Goal: Navigation & Orientation: Find specific page/section

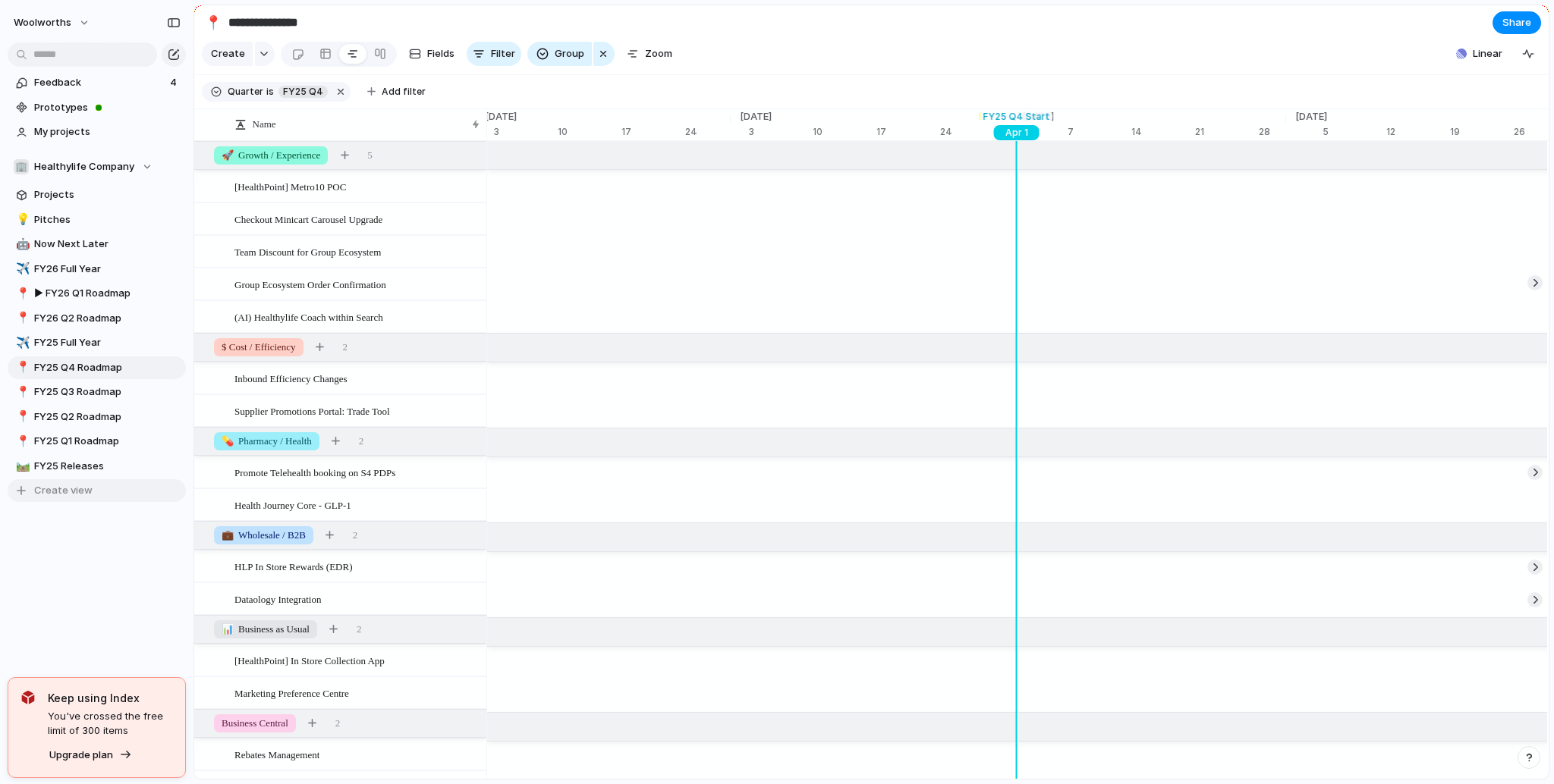
scroll to position [0, 8061]
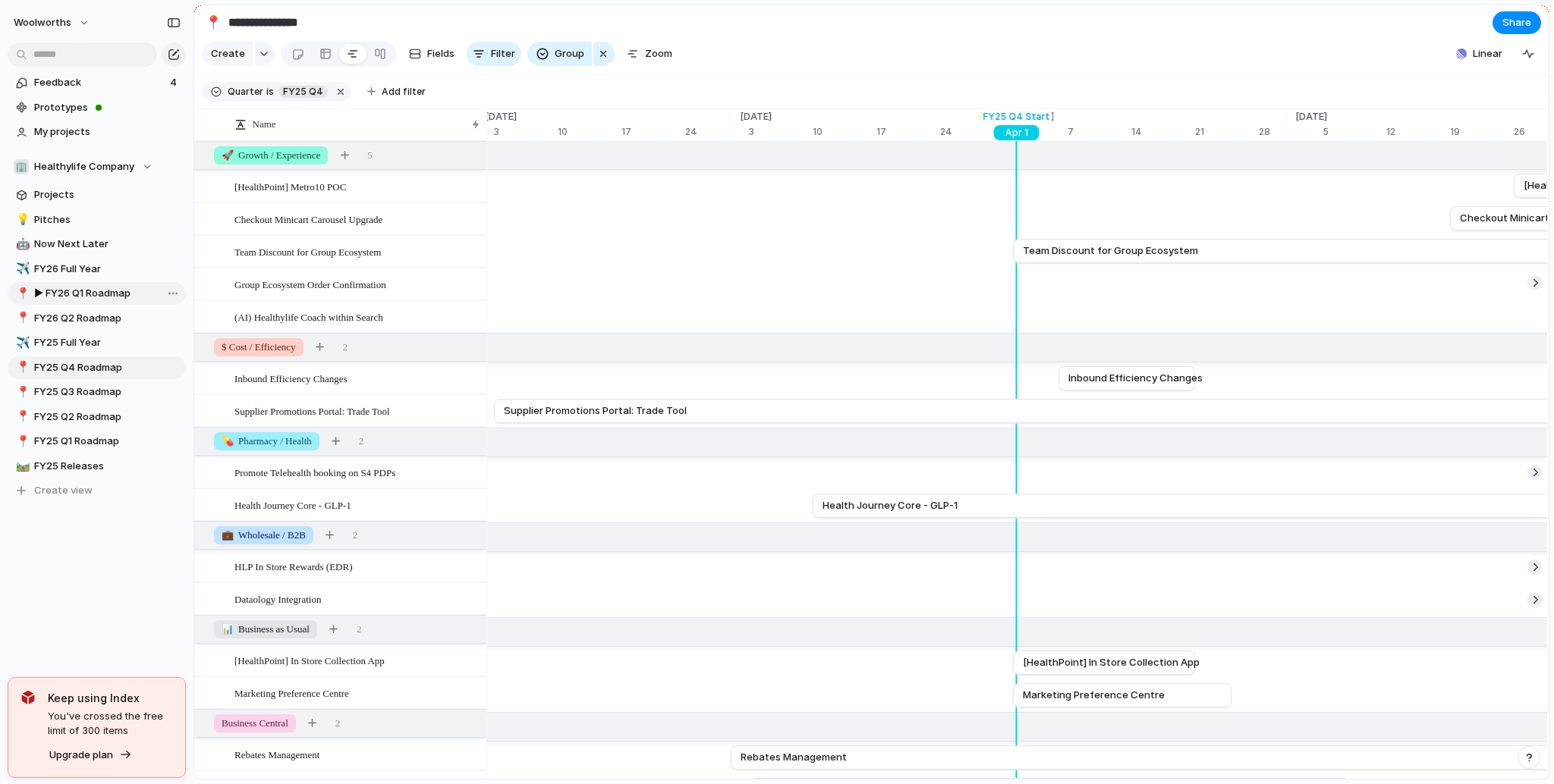
click at [89, 298] on span "▶︎ FY26 Q1 Roadmap" at bounding box center [107, 294] width 146 height 15
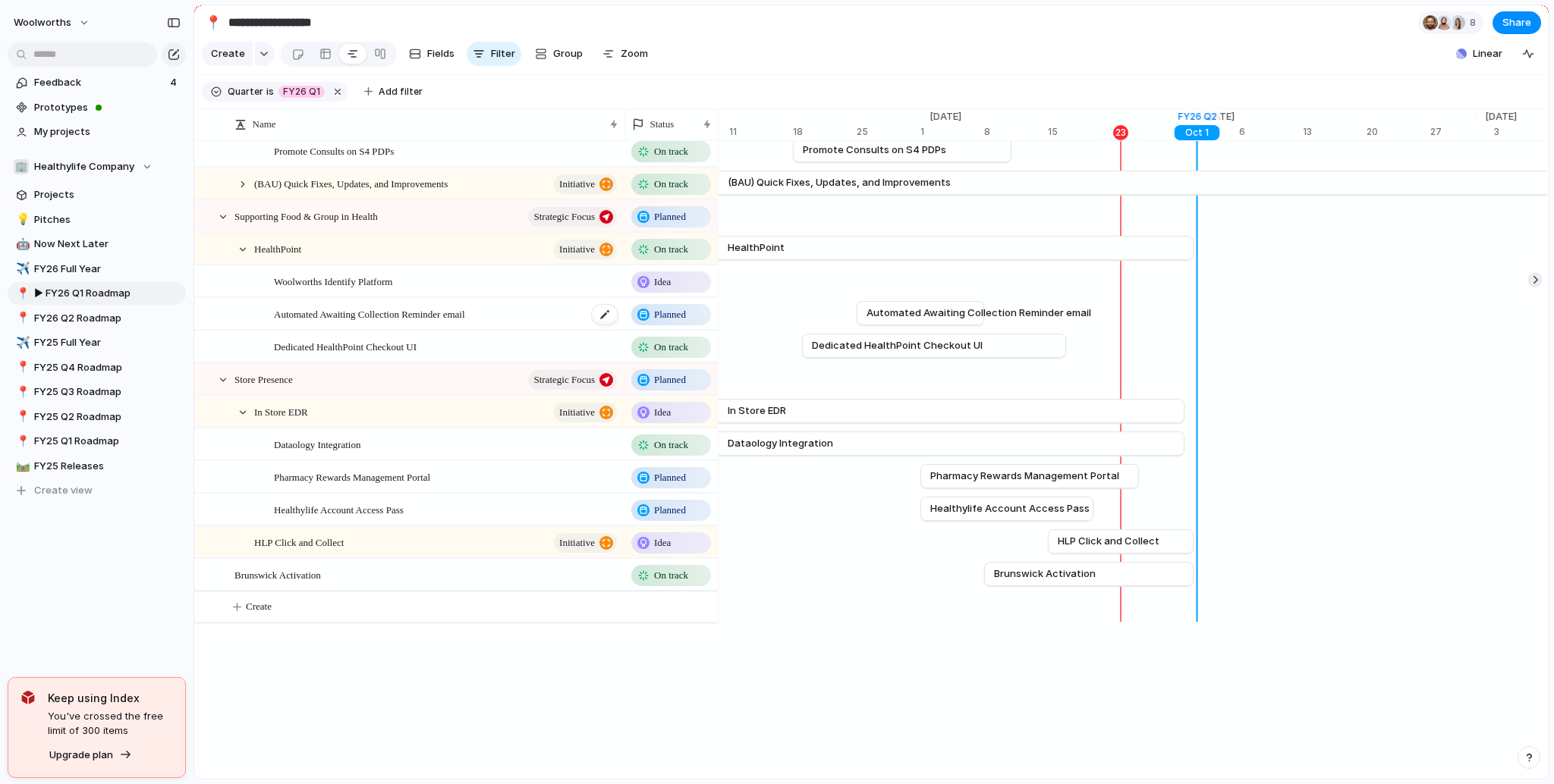
scroll to position [886, 0]
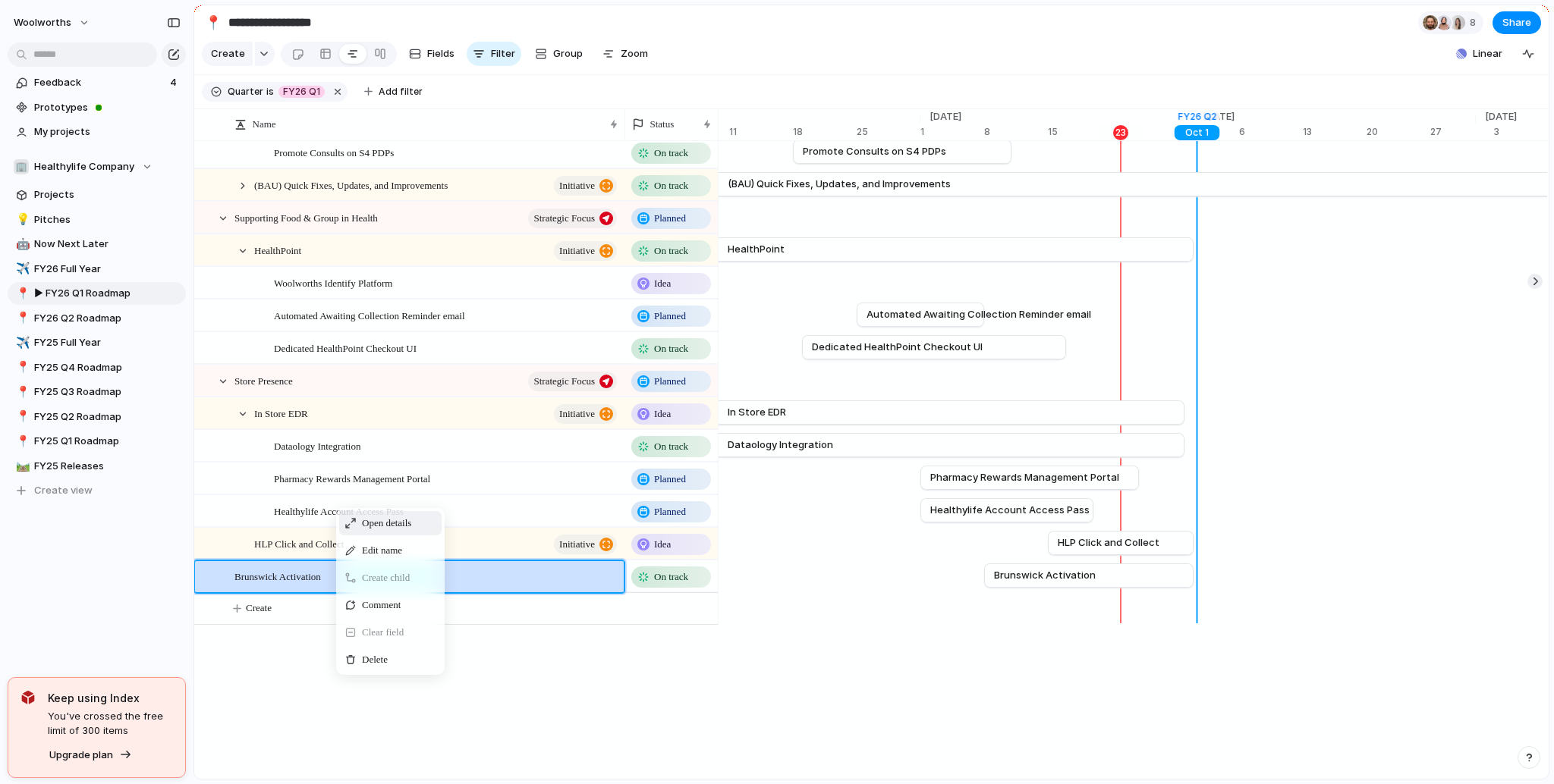
click at [663, 670] on div "Name Status Digital Growth Strategic Focus Planned Script Wallet Phase 1 initia…" at bounding box center [456, 236] width 524 height 1961
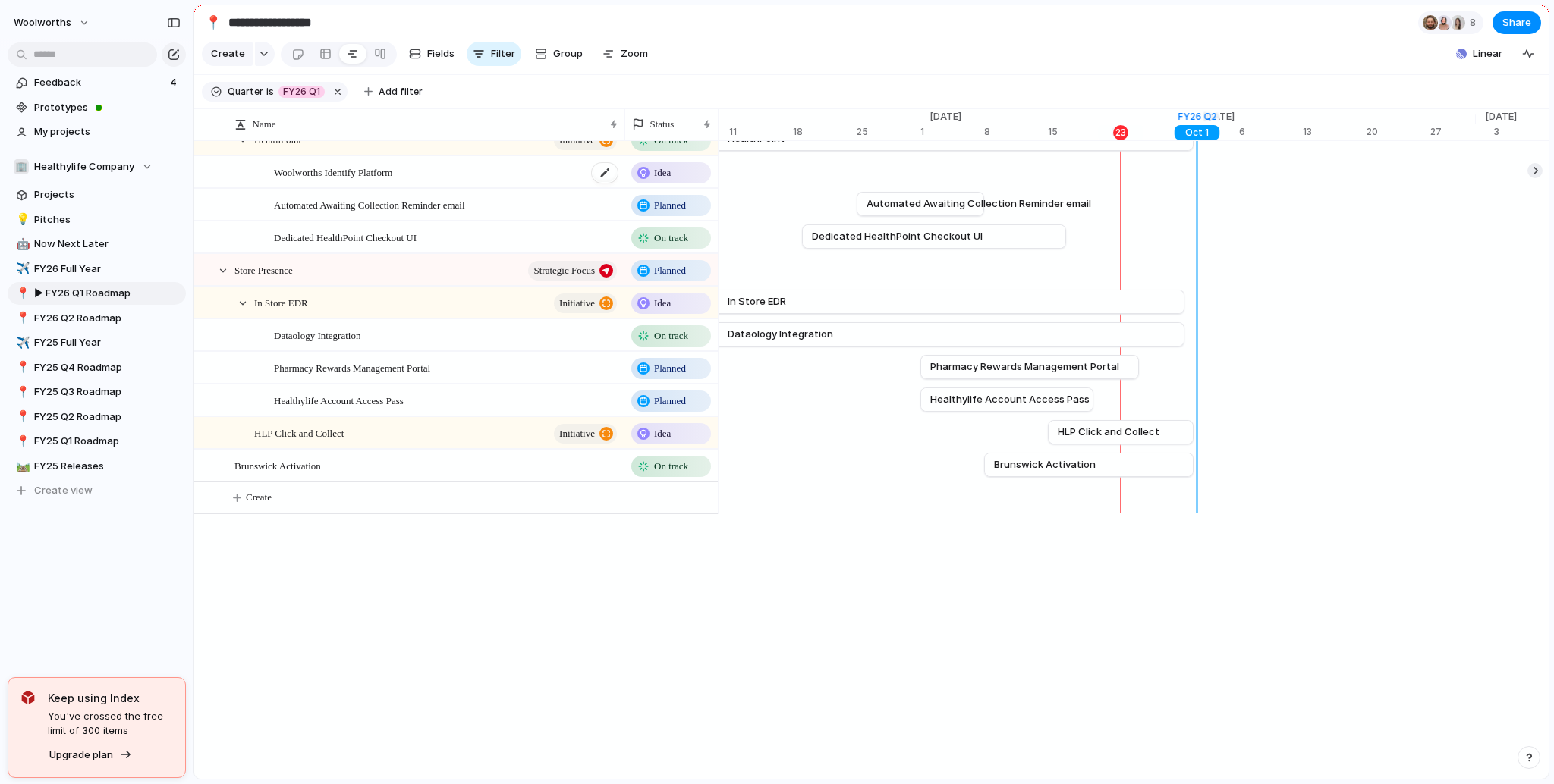
scroll to position [1001, 0]
click at [72, 208] on link "💡 Pitches" at bounding box center [96, 220] width 178 height 23
type input "*******"
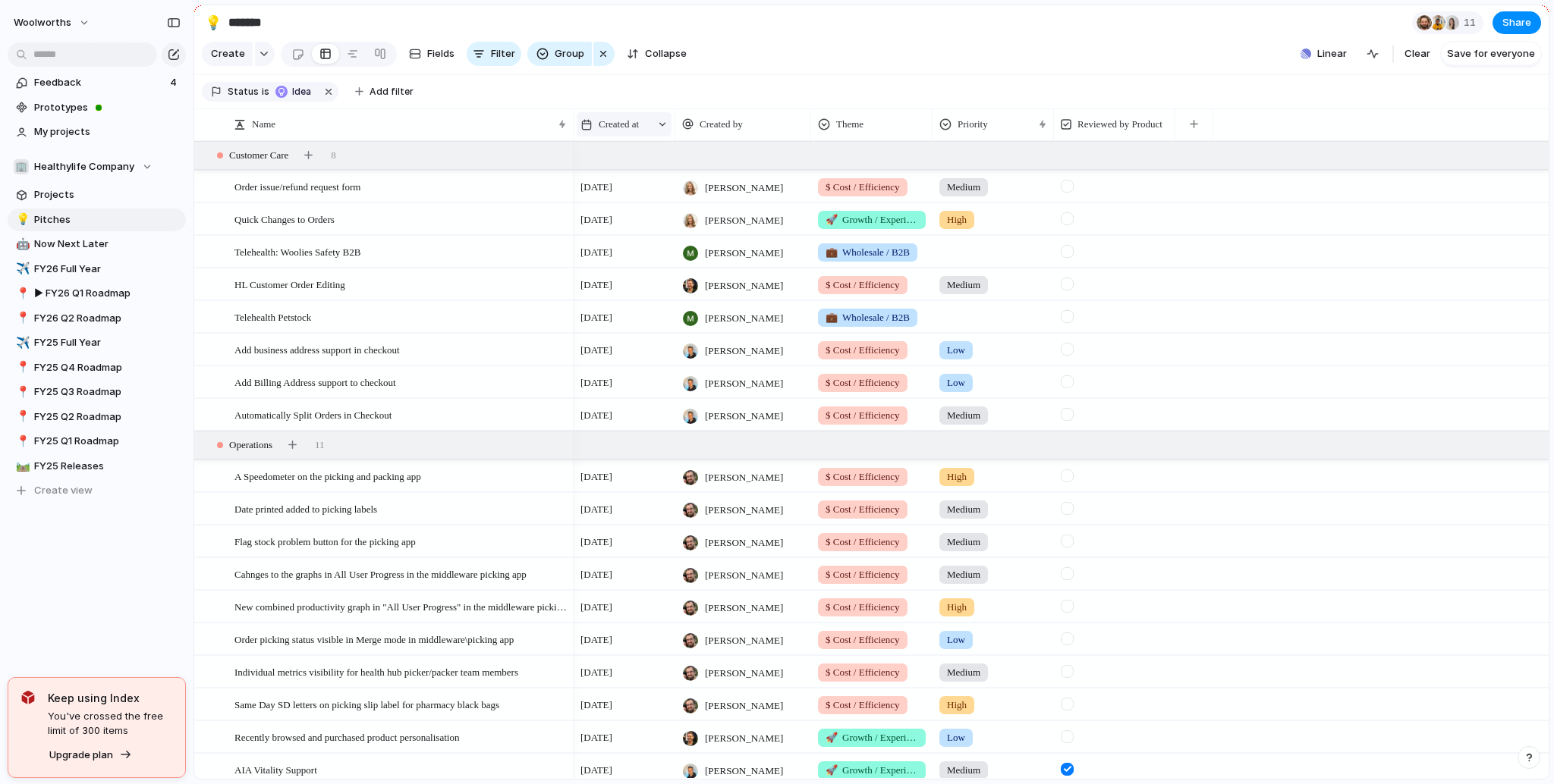
click at [628, 128] on span "Created at" at bounding box center [618, 124] width 40 height 15
click at [431, 295] on div "Modify Hide Sort ascending Clear sort" at bounding box center [777, 392] width 1554 height 784
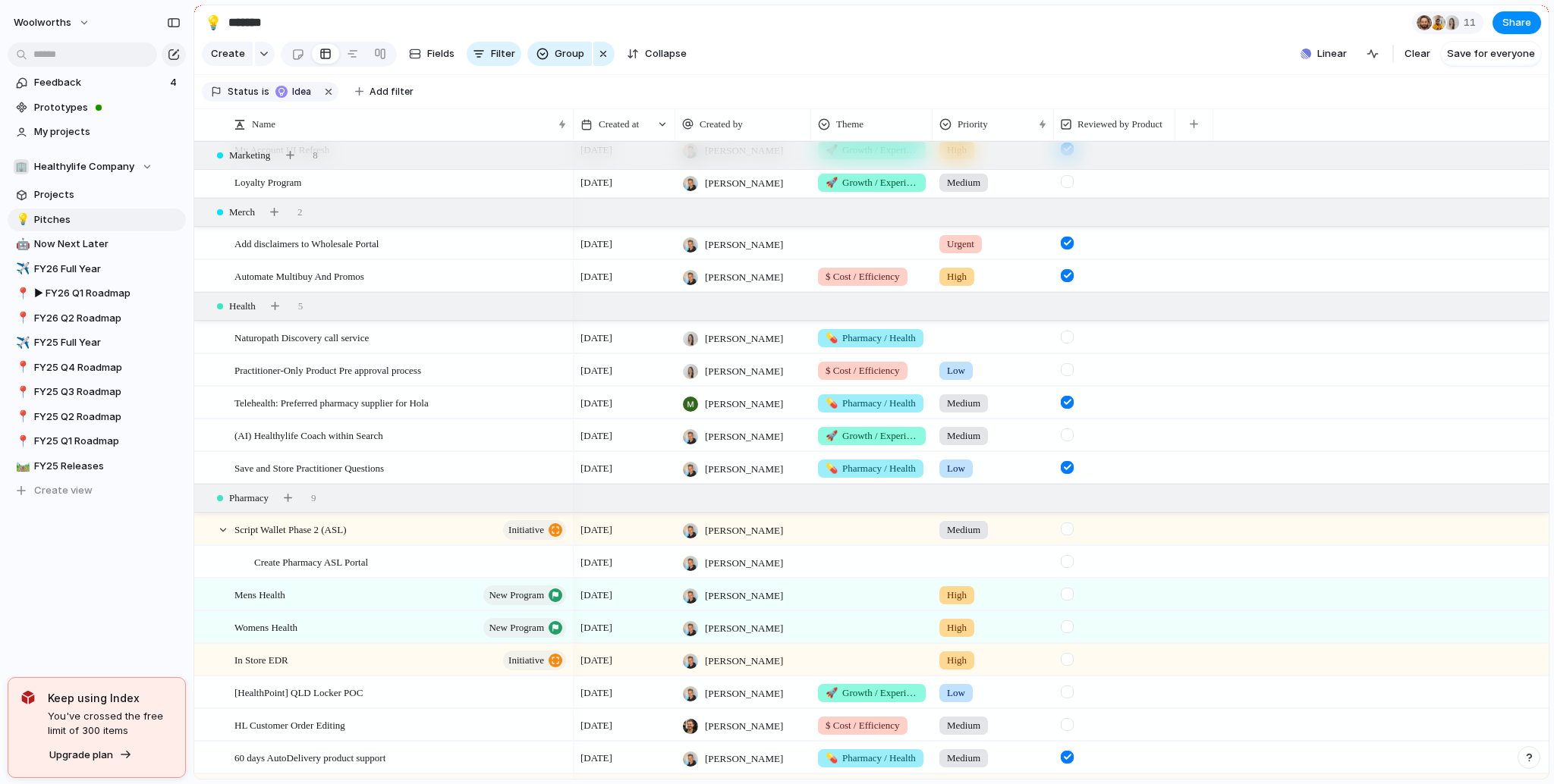
scroll to position [1365, 0]
